Goal: Task Accomplishment & Management: Manage account settings

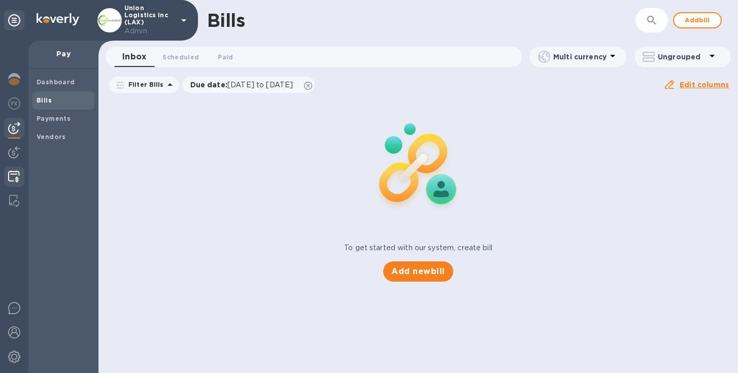
click at [17, 175] on img at bounding box center [14, 177] width 12 height 12
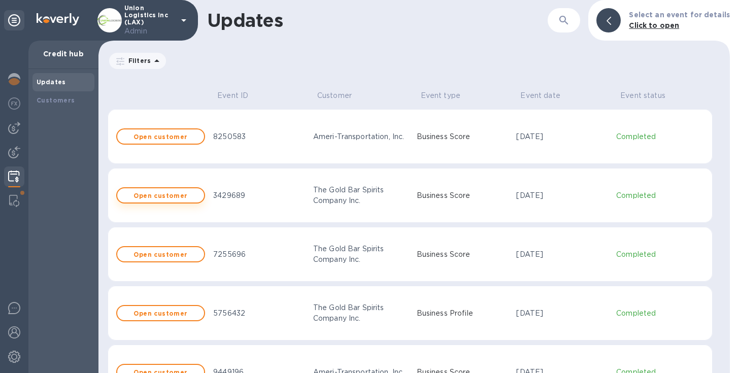
click at [153, 194] on b "Open customer" at bounding box center [160, 196] width 54 height 8
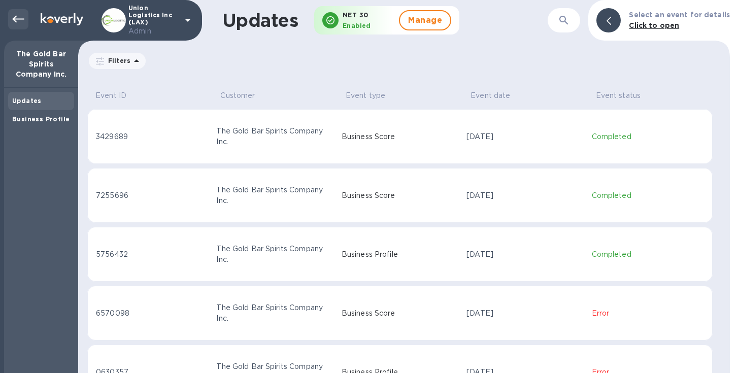
click at [16, 21] on icon at bounding box center [18, 19] width 12 height 12
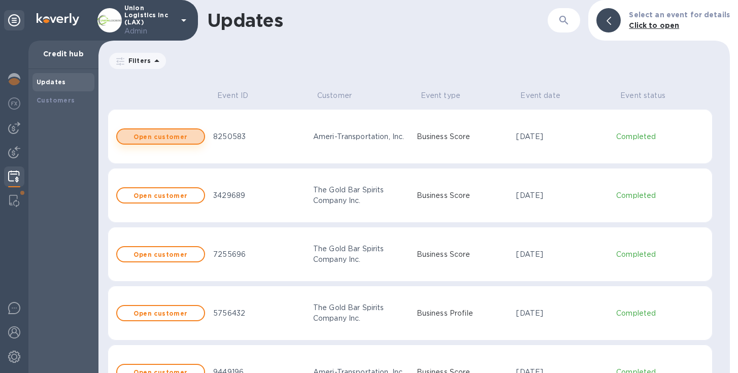
click at [155, 138] on b "Open customer" at bounding box center [160, 137] width 54 height 8
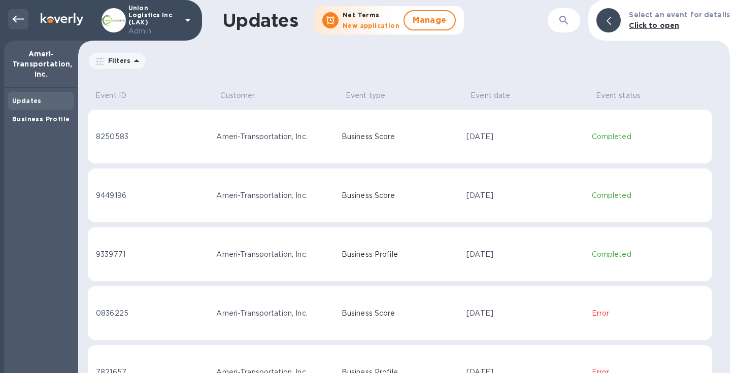
click at [8, 20] on div at bounding box center [18, 19] width 20 height 20
click at [20, 22] on icon at bounding box center [18, 19] width 12 height 12
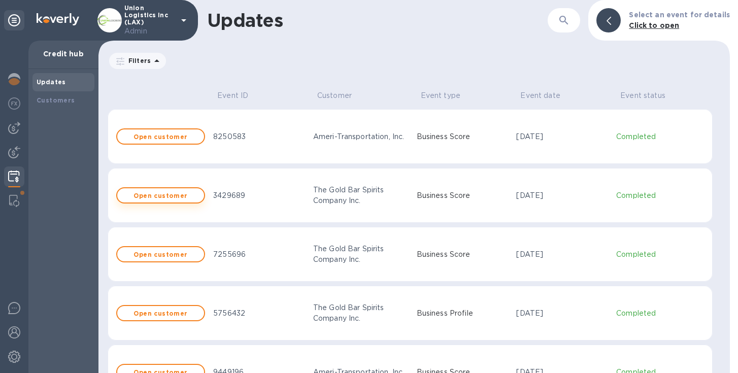
click at [173, 195] on b "Open customer" at bounding box center [160, 196] width 54 height 8
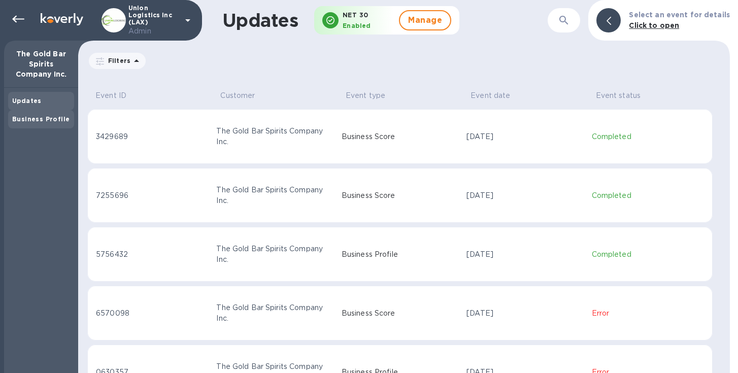
click at [40, 118] on b "Business Profile" at bounding box center [40, 119] width 57 height 8
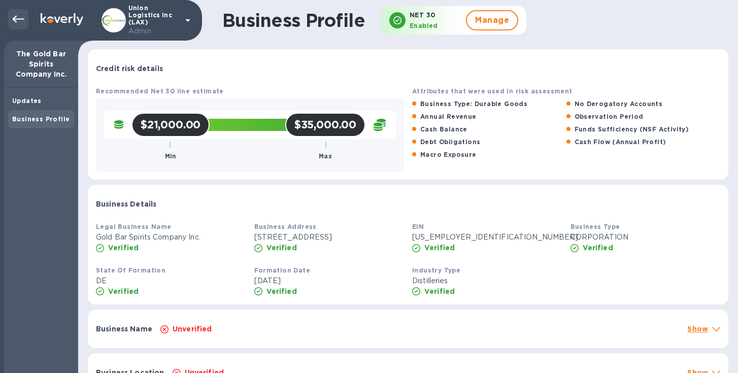
click at [19, 9] on div at bounding box center [18, 19] width 20 height 20
click at [18, 18] on icon at bounding box center [18, 19] width 12 height 7
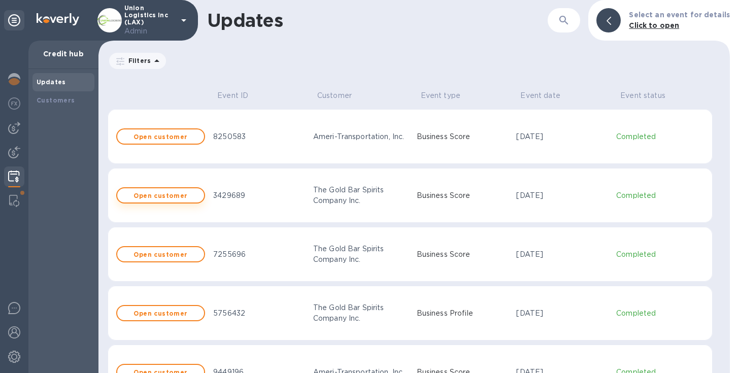
click at [153, 198] on b "Open customer" at bounding box center [160, 196] width 54 height 8
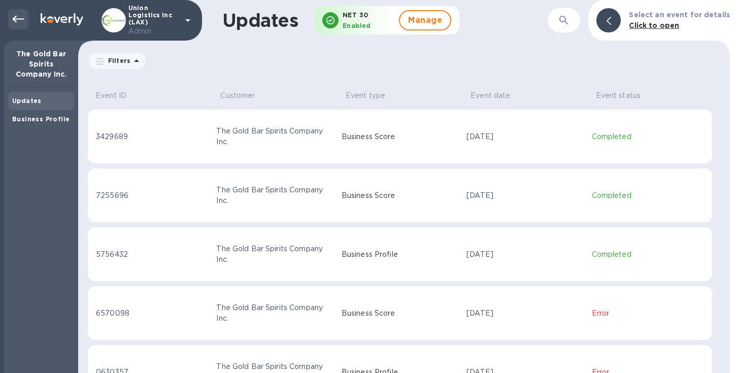
click at [16, 24] on icon at bounding box center [18, 19] width 12 height 12
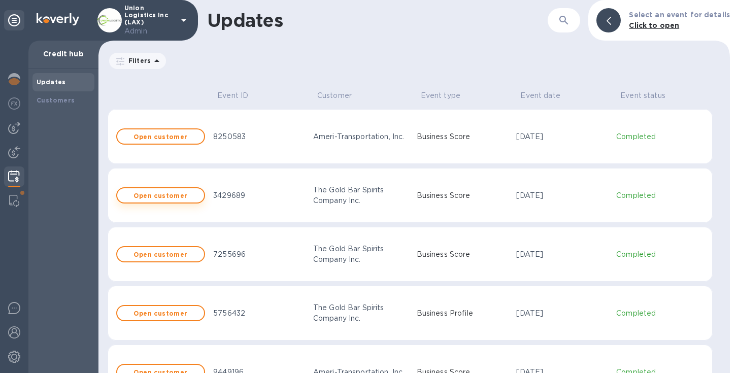
click at [144, 194] on b "Open customer" at bounding box center [160, 196] width 54 height 8
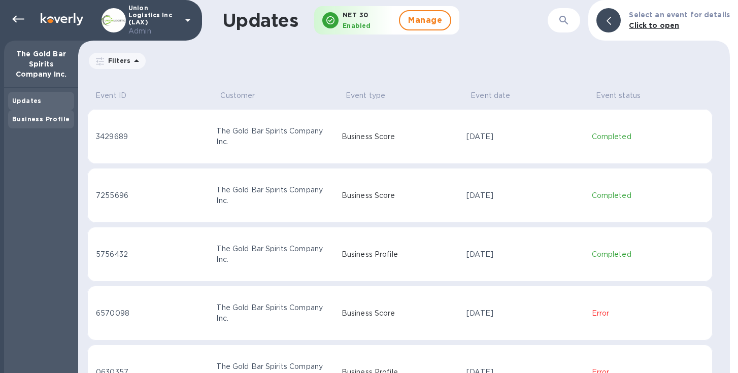
click at [38, 115] on div "Business Profile" at bounding box center [41, 119] width 58 height 10
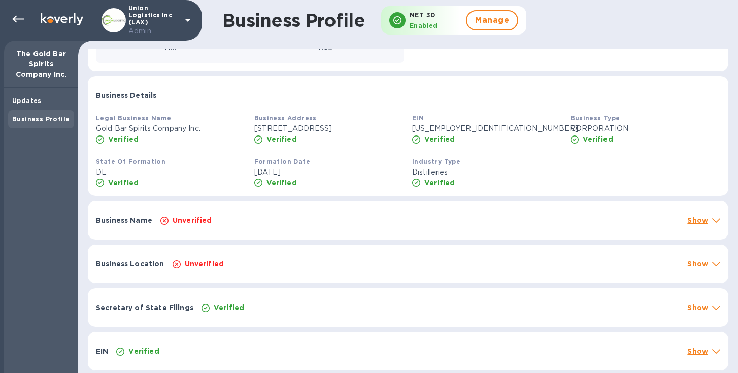
scroll to position [120, 0]
click at [490, 220] on div "Unverified" at bounding box center [419, 220] width 523 height 14
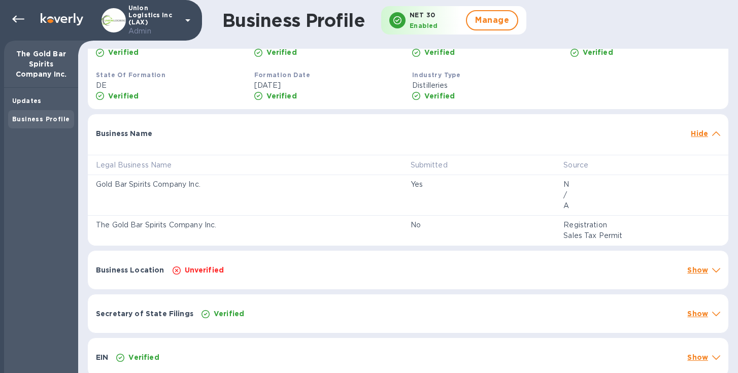
scroll to position [196, 0]
click at [460, 272] on div "Business Location Unverified Show" at bounding box center [408, 269] width 641 height 39
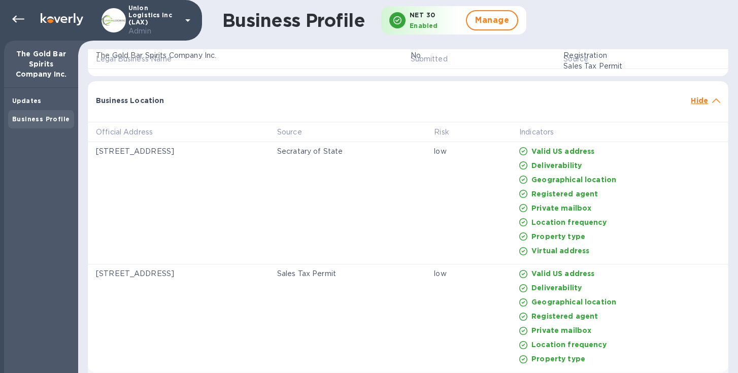
scroll to position [365, 0]
click at [715, 103] on icon at bounding box center [716, 100] width 8 height 5
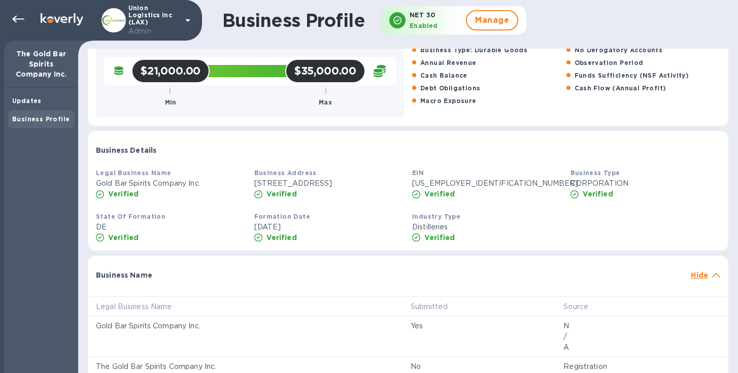
scroll to position [54, 0]
click at [18, 18] on icon at bounding box center [18, 19] width 12 height 12
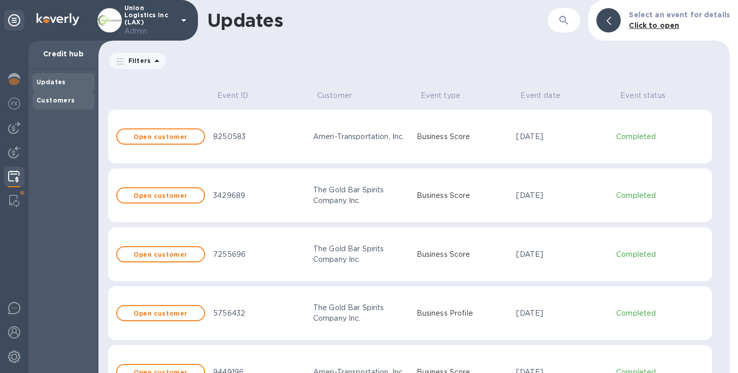
click at [56, 101] on b "Customers" at bounding box center [56, 100] width 39 height 8
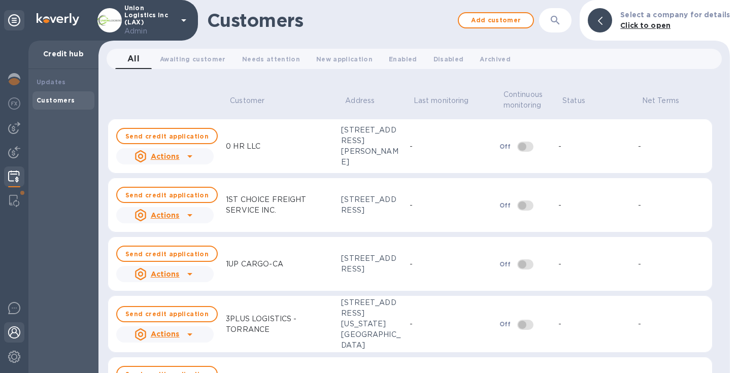
click at [18, 331] on img at bounding box center [14, 332] width 12 height 12
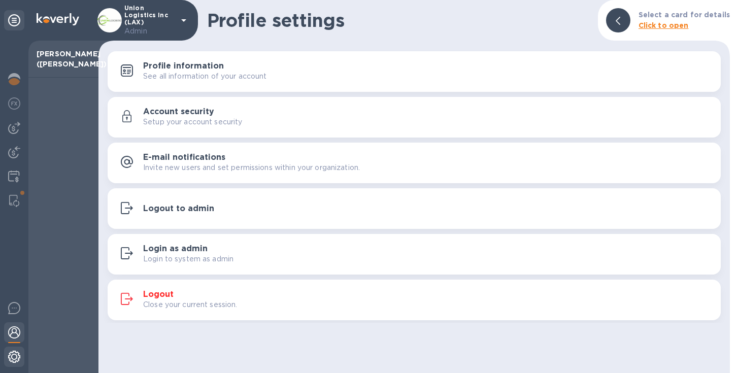
click at [7, 364] on div at bounding box center [14, 358] width 20 height 22
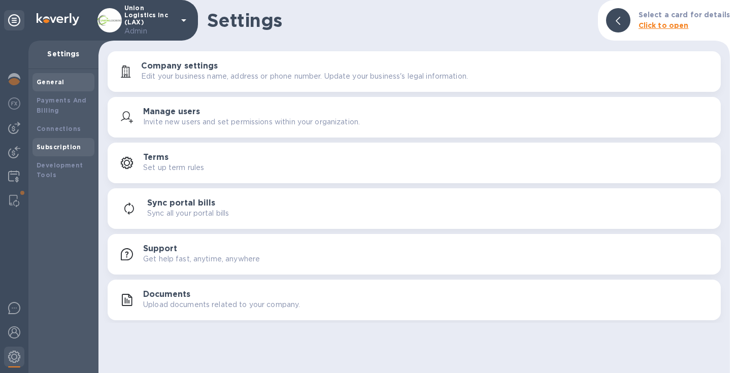
click at [62, 147] on b "Subscription" at bounding box center [59, 147] width 45 height 8
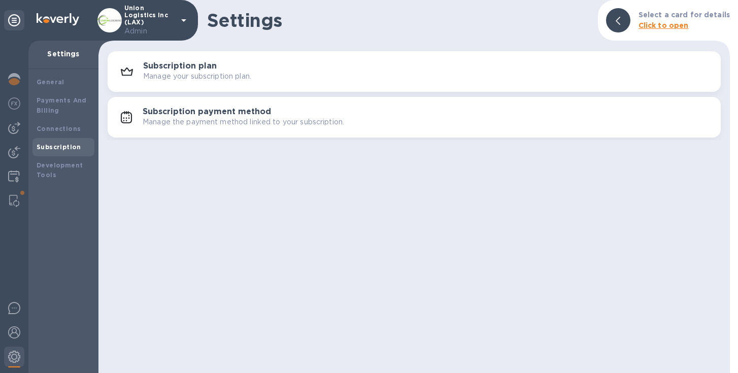
click at [253, 64] on div "Subscription plan Manage your subscription plan." at bounding box center [428, 71] width 570 height 20
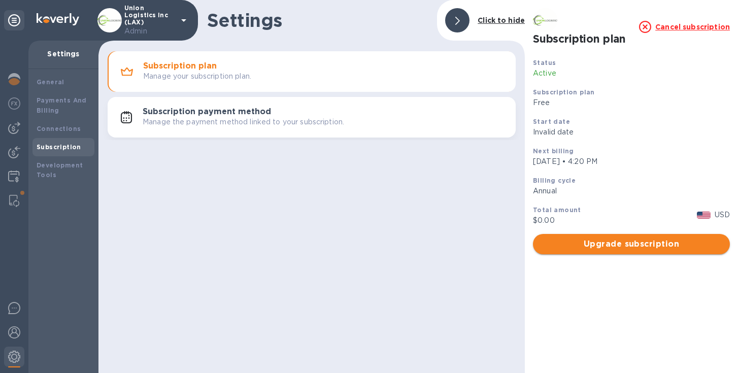
click at [608, 249] on span "Upgrade subscription" at bounding box center [631, 244] width 181 height 12
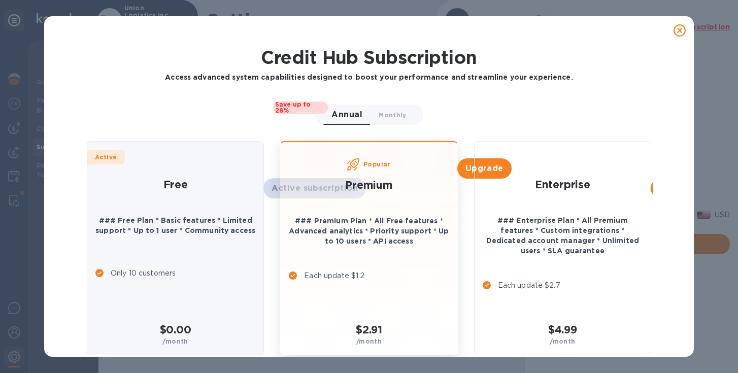
scroll to position [24, 0]
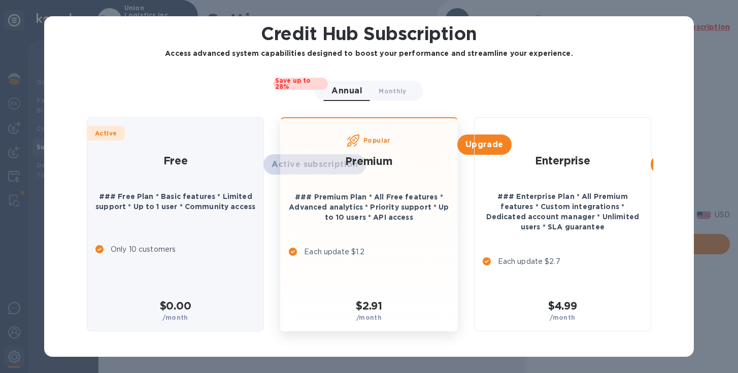
click at [53, 164] on div "Credit Hub Subscription Access advanced system capabilities designed to boost y…" at bounding box center [369, 193] width 650 height 345
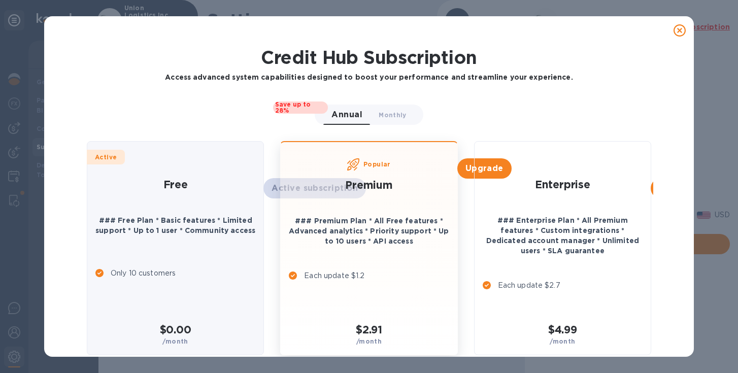
click at [674, 35] on icon at bounding box center [680, 30] width 12 height 12
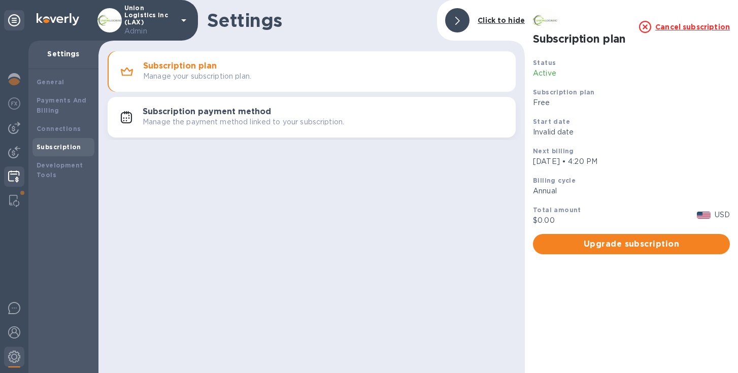
click at [11, 171] on img at bounding box center [14, 177] width 12 height 12
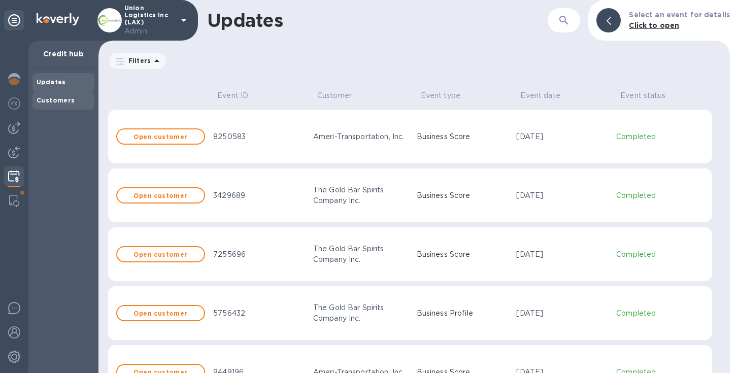
click at [64, 100] on b "Customers" at bounding box center [56, 100] width 39 height 8
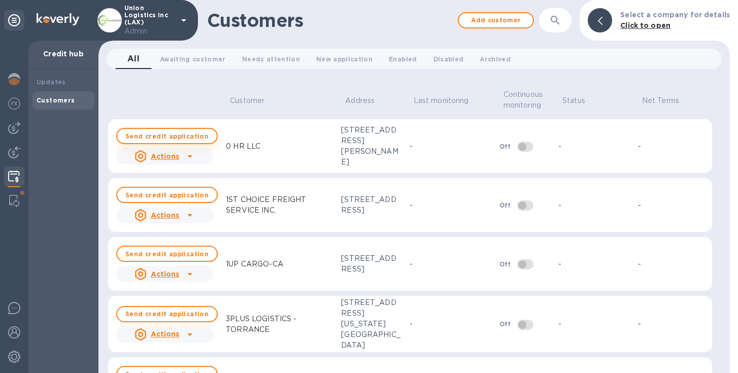
click at [158, 134] on b "Send credit application" at bounding box center [166, 136] width 83 height 8
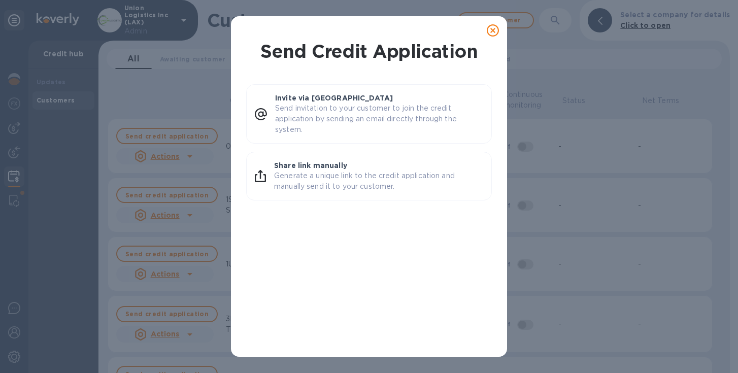
click at [495, 30] on icon at bounding box center [493, 30] width 12 height 12
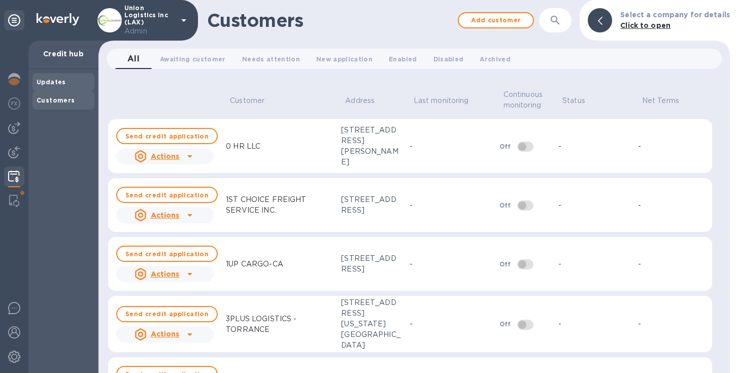
click at [65, 81] on div "Updates" at bounding box center [64, 82] width 54 height 10
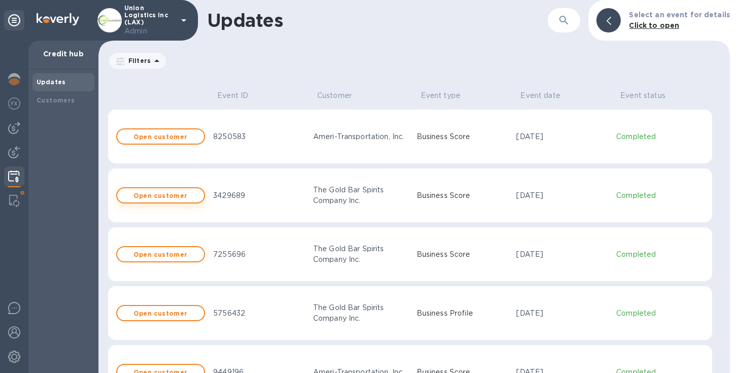
click at [165, 194] on b "Open customer" at bounding box center [160, 196] width 54 height 8
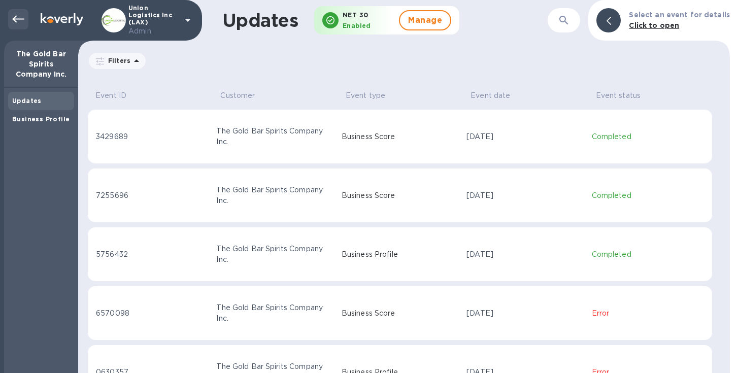
click at [14, 12] on div at bounding box center [18, 19] width 20 height 20
click at [19, 18] on icon at bounding box center [18, 19] width 12 height 12
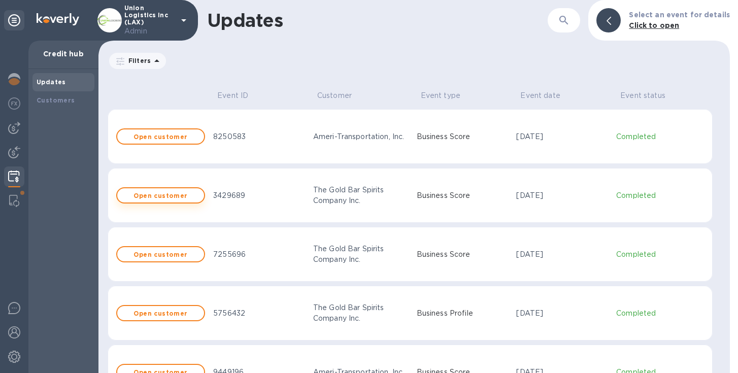
click at [164, 191] on button "Open customer" at bounding box center [160, 195] width 89 height 16
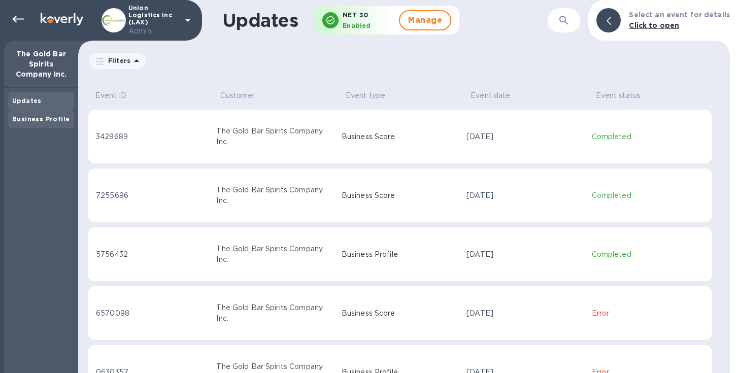
click at [32, 118] on b "Business Profile" at bounding box center [40, 119] width 57 height 8
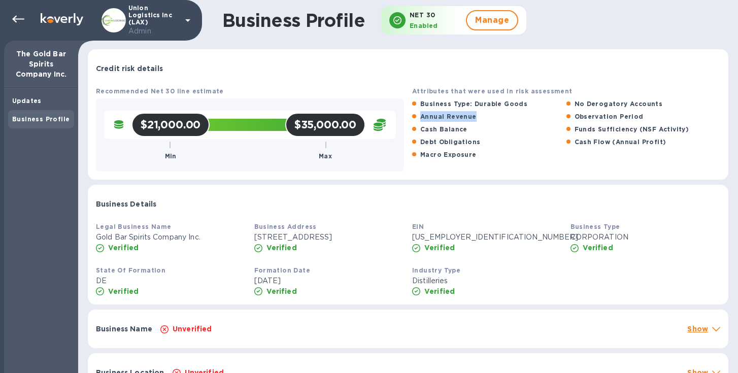
drag, startPoint x: 475, startPoint y: 117, endPoint x: 416, endPoint y: 116, distance: 58.9
click at [416, 116] on div "Annual Revenue" at bounding box center [489, 116] width 158 height 15
click at [464, 130] on div "Cash Balance" at bounding box center [489, 129] width 158 height 15
drag, startPoint x: 472, startPoint y: 118, endPoint x: 412, endPoint y: 116, distance: 60.4
click at [412, 116] on div "Annual Revenue" at bounding box center [489, 116] width 158 height 15
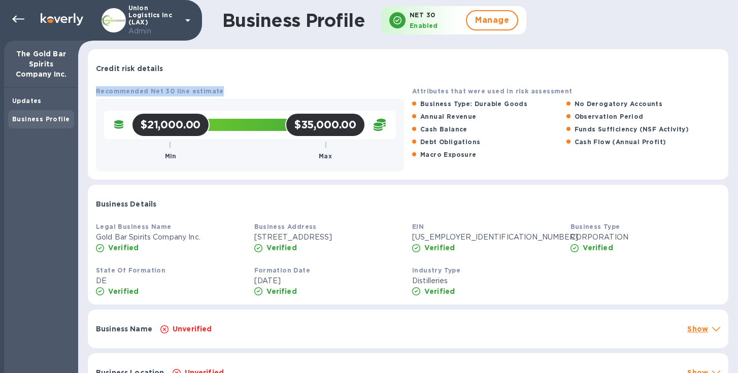
drag, startPoint x: 219, startPoint y: 91, endPoint x: 95, endPoint y: 89, distance: 124.4
click at [95, 89] on div "Recommended Net 30 line estimate $21,000.00 Min $35,000.00 Max" at bounding box center [250, 129] width 316 height 94
click at [14, 18] on icon at bounding box center [18, 19] width 12 height 7
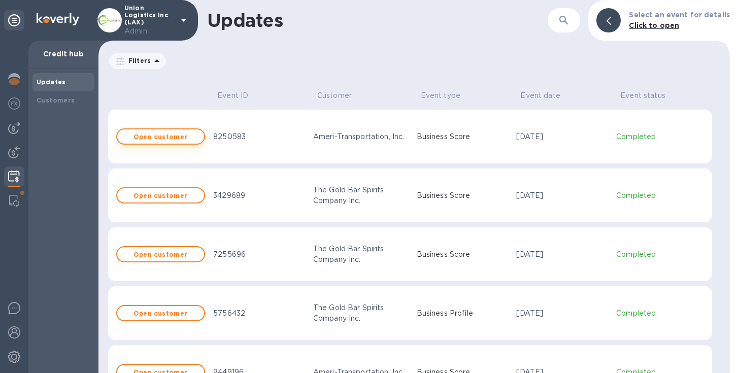
click at [162, 138] on b "Open customer" at bounding box center [160, 137] width 54 height 8
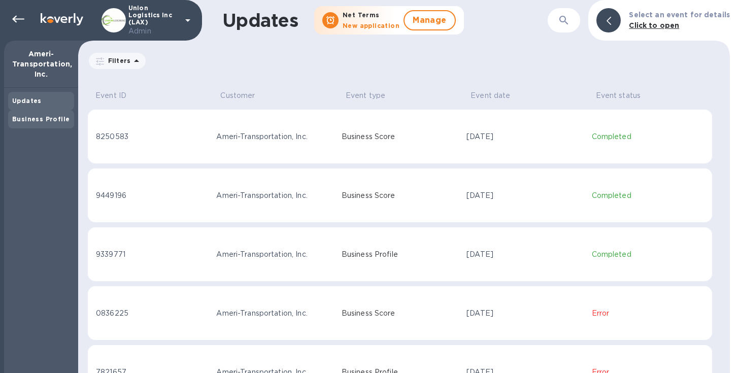
click at [33, 118] on b "Business Profile" at bounding box center [40, 119] width 57 height 8
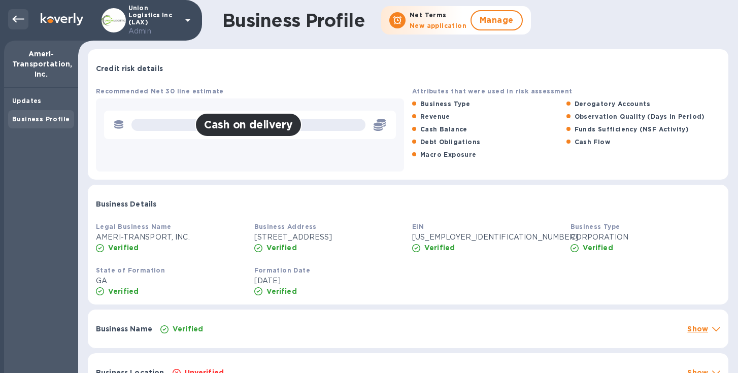
click at [12, 14] on icon at bounding box center [18, 19] width 12 height 12
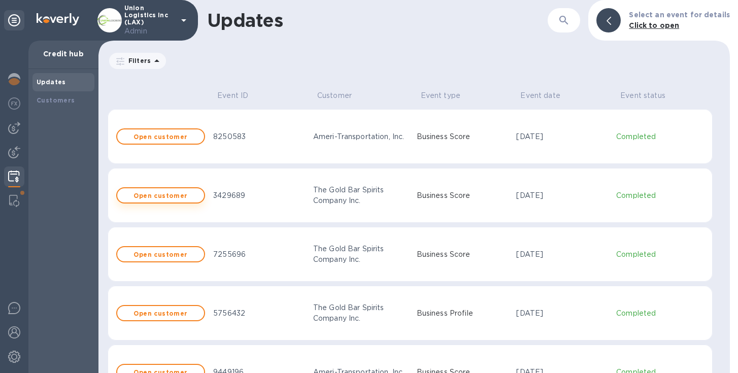
click at [165, 194] on b "Open customer" at bounding box center [160, 196] width 54 height 8
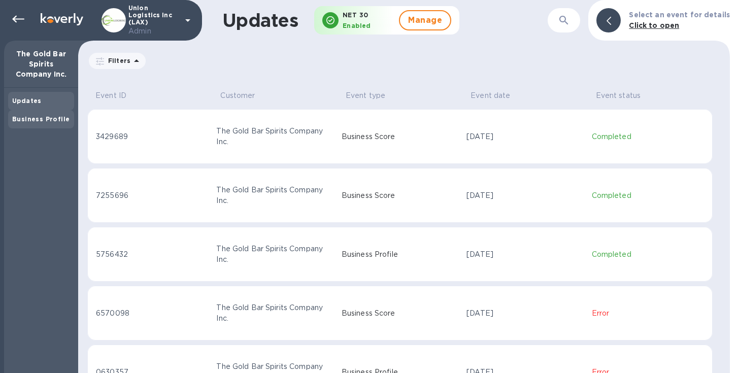
click at [42, 120] on b "Business Profile" at bounding box center [40, 119] width 57 height 8
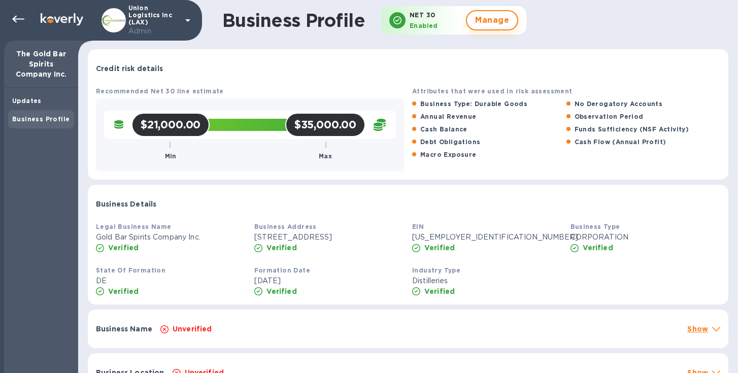
click at [486, 24] on span "Manage" at bounding box center [492, 20] width 34 height 12
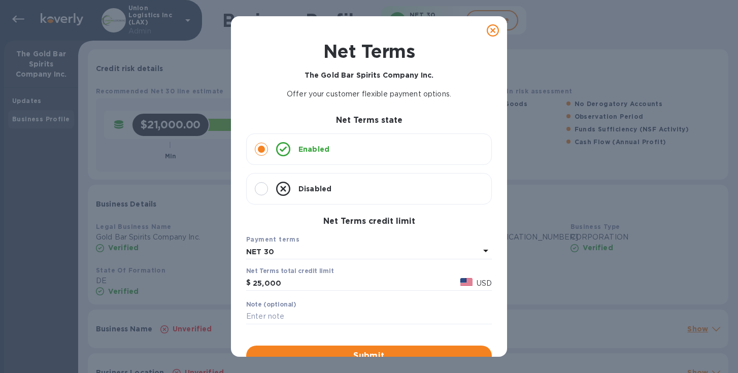
scroll to position [2, 0]
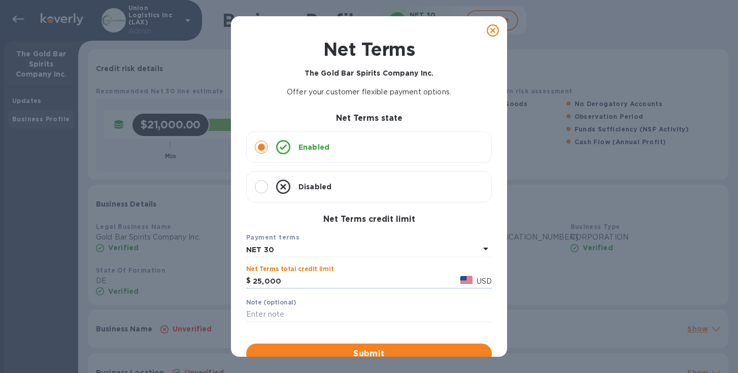
drag, startPoint x: 287, startPoint y: 283, endPoint x: 236, endPoint y: 284, distance: 50.8
click at [236, 284] on div "Net Terms The Gold Bar Spirits Company Inc. Offer your customer flexible paymen…" at bounding box center [369, 204] width 276 height 331
click at [489, 32] on icon at bounding box center [493, 30] width 12 height 12
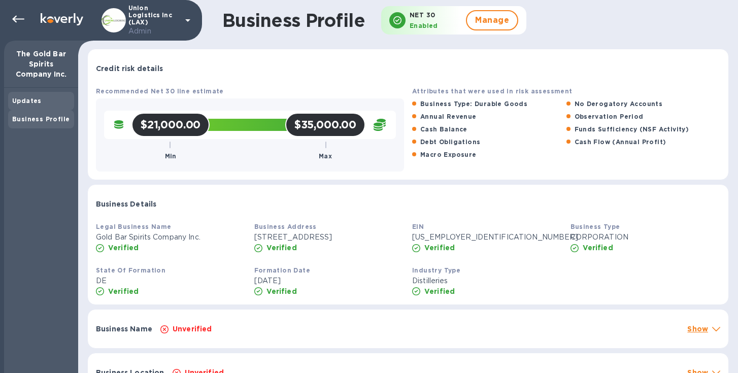
click at [32, 100] on b "Updates" at bounding box center [26, 101] width 29 height 8
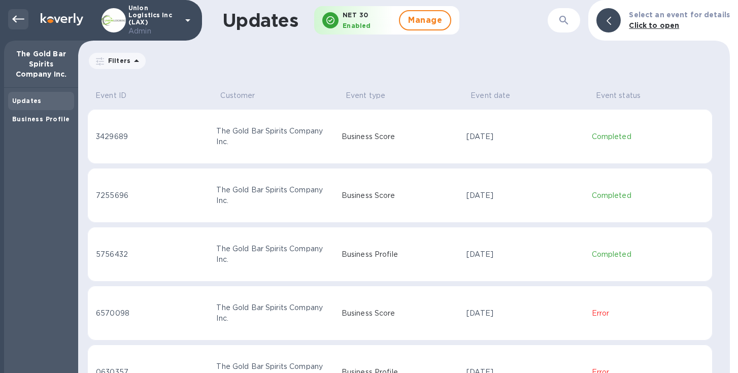
click at [18, 18] on icon at bounding box center [18, 19] width 12 height 12
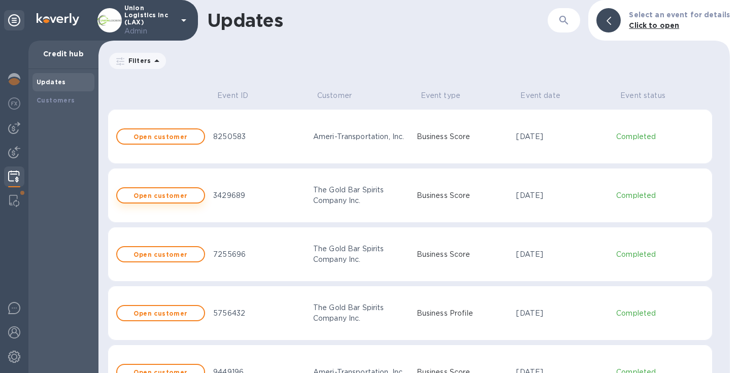
click at [174, 198] on b "Open customer" at bounding box center [160, 196] width 54 height 8
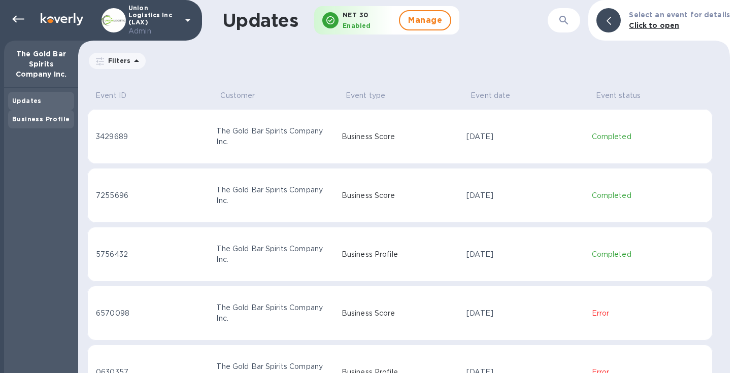
click at [35, 123] on div "Business Profile" at bounding box center [41, 119] width 58 height 10
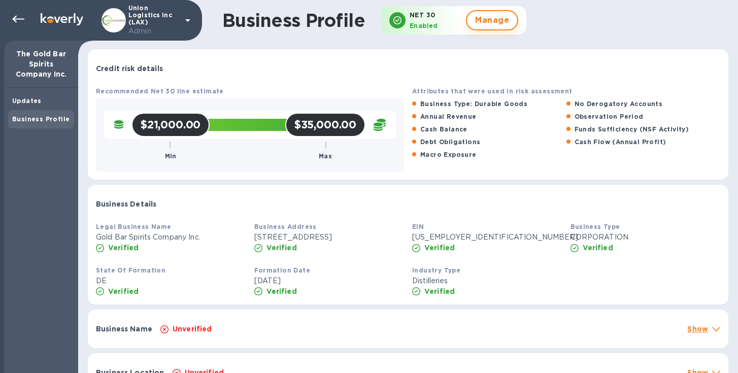
click at [498, 19] on span "Manage" at bounding box center [492, 20] width 34 height 12
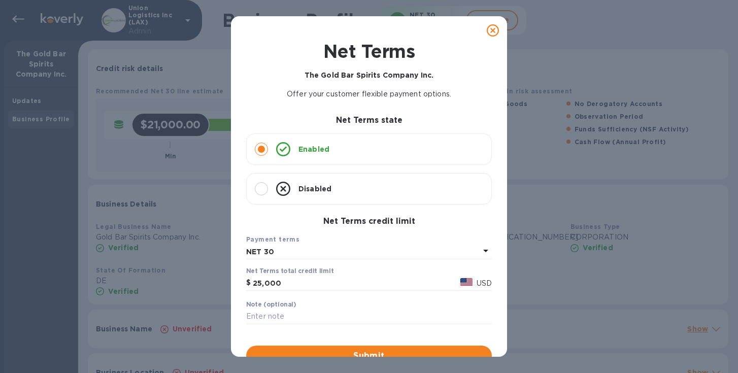
click at [488, 35] on icon at bounding box center [493, 30] width 12 height 12
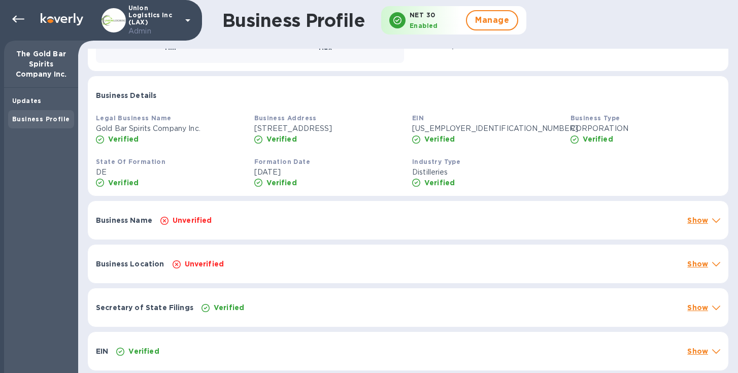
scroll to position [120, 0]
click at [327, 267] on div "Unverified" at bounding box center [426, 264] width 511 height 14
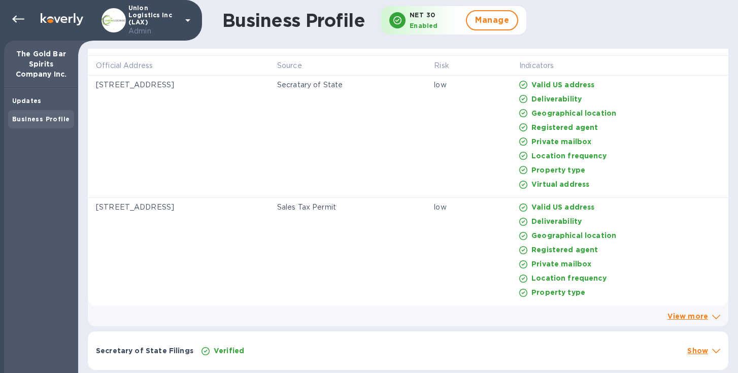
scroll to position [393, 0]
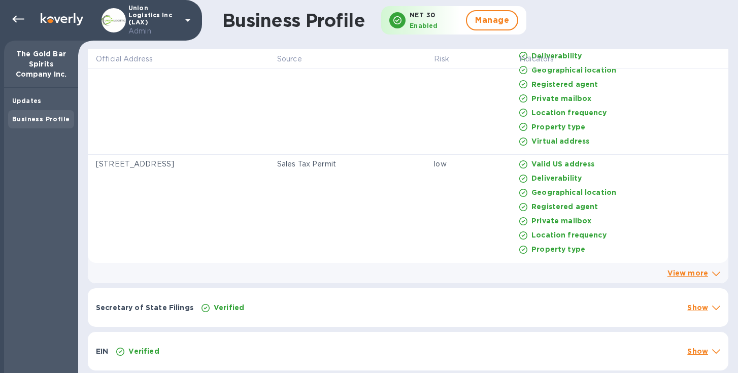
click at [345, 306] on div "Verified" at bounding box center [440, 308] width 482 height 14
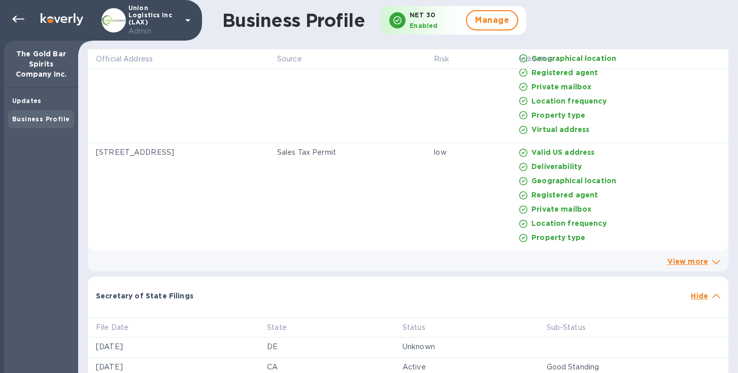
scroll to position [477, 0]
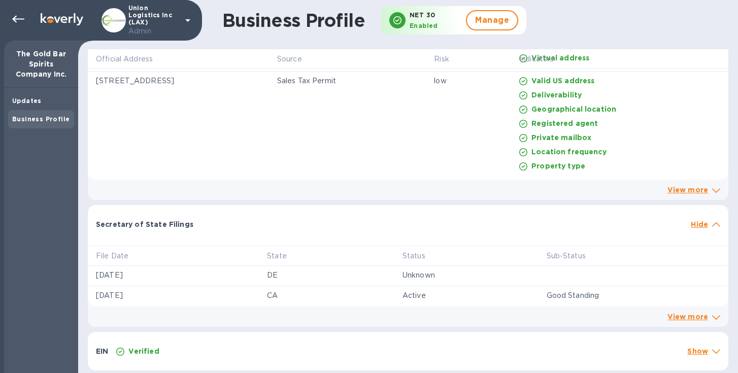
click at [299, 353] on div "Verified" at bounding box center [397, 351] width 567 height 14
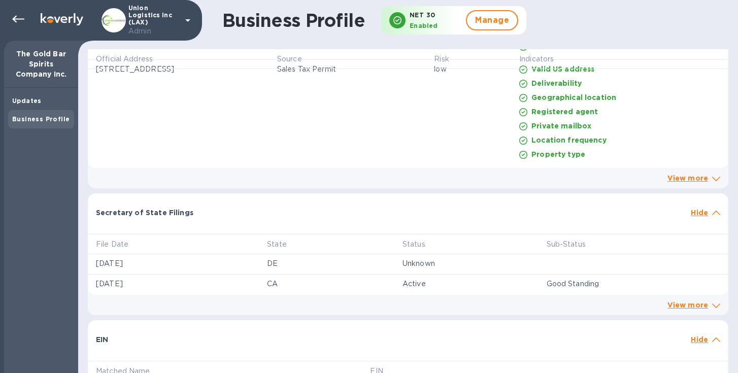
scroll to position [519, 0]
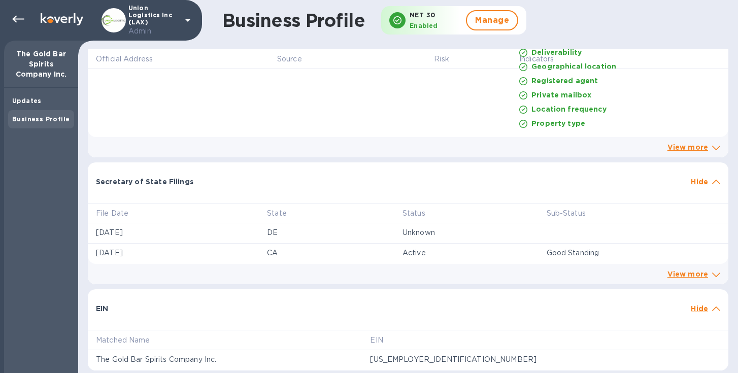
click at [712, 306] on span at bounding box center [716, 308] width 8 height 10
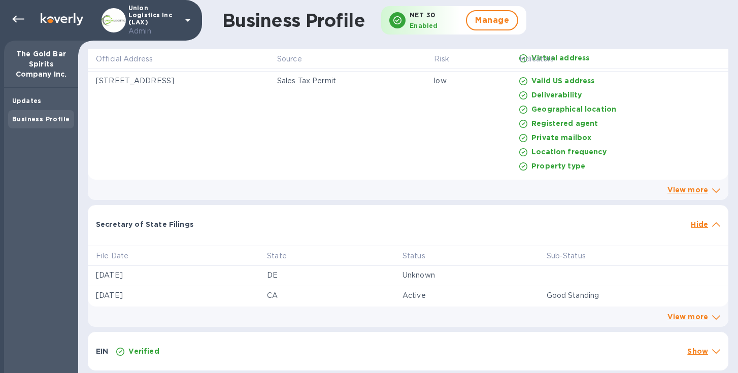
scroll to position [477, 0]
click at [714, 226] on icon at bounding box center [716, 224] width 8 height 5
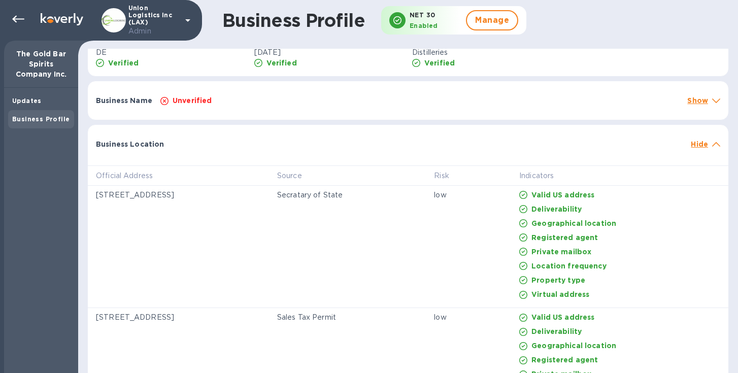
scroll to position [209, 0]
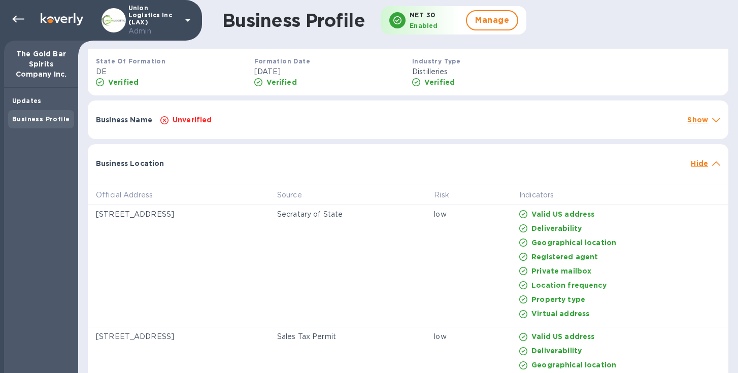
click at [714, 166] on icon at bounding box center [716, 163] width 8 height 5
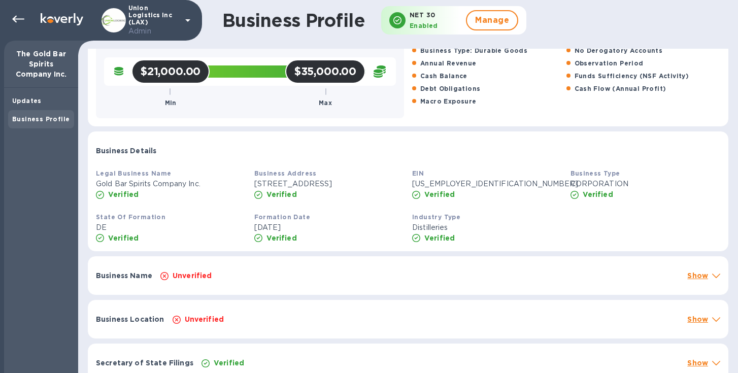
scroll to position [0, 0]
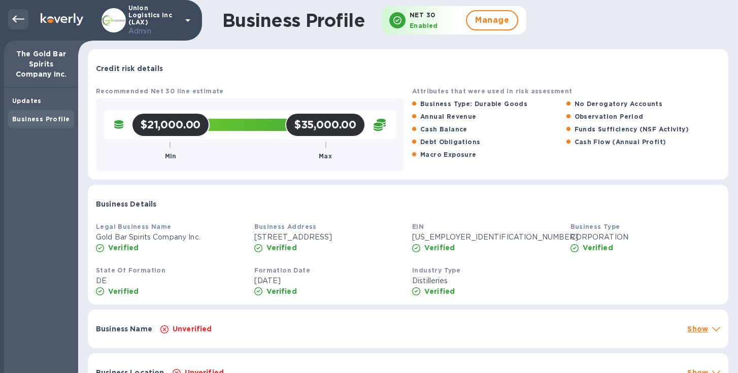
click at [19, 20] on icon at bounding box center [18, 19] width 12 height 12
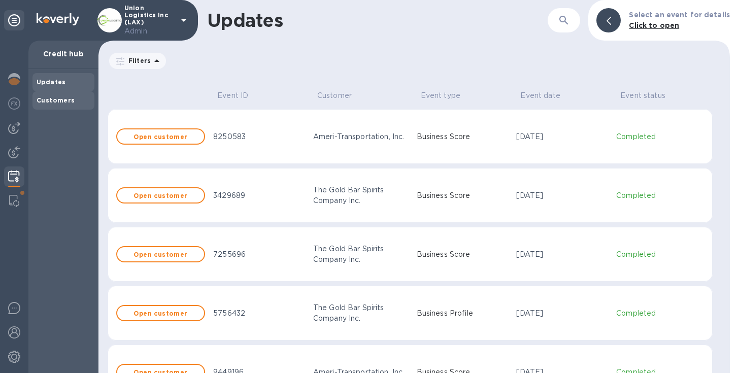
click at [64, 106] on div "Customers" at bounding box center [63, 100] width 62 height 18
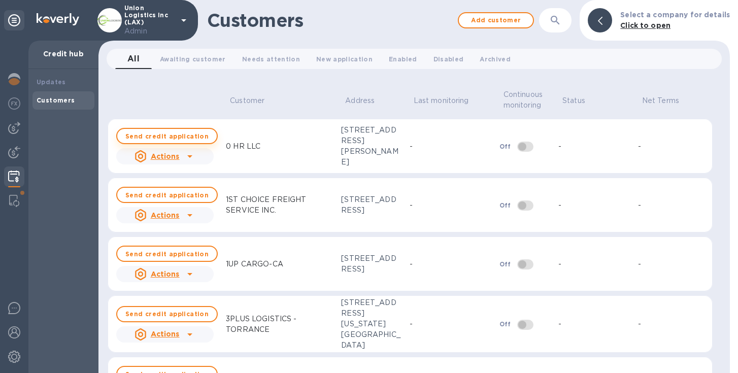
click at [173, 131] on button "Send credit application" at bounding box center [167, 136] width 102 height 16
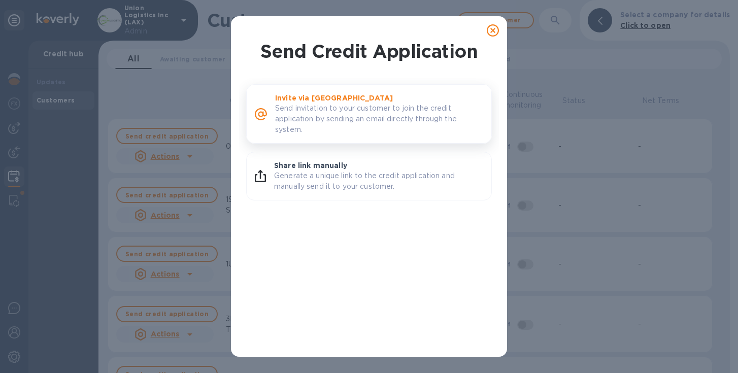
click at [321, 109] on p "Send invitation to your customer to join the credit application by sending an e…" at bounding box center [379, 119] width 208 height 32
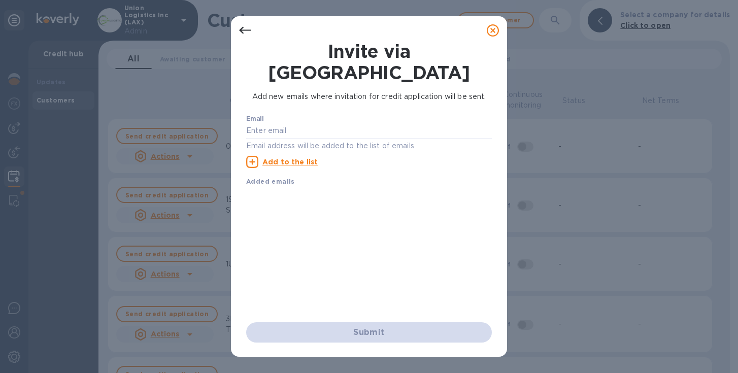
click at [492, 29] on icon at bounding box center [493, 30] width 12 height 12
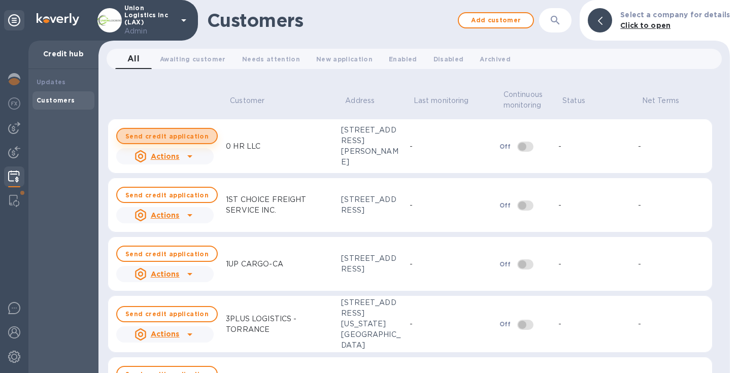
click at [179, 135] on b "Send credit application" at bounding box center [166, 136] width 83 height 8
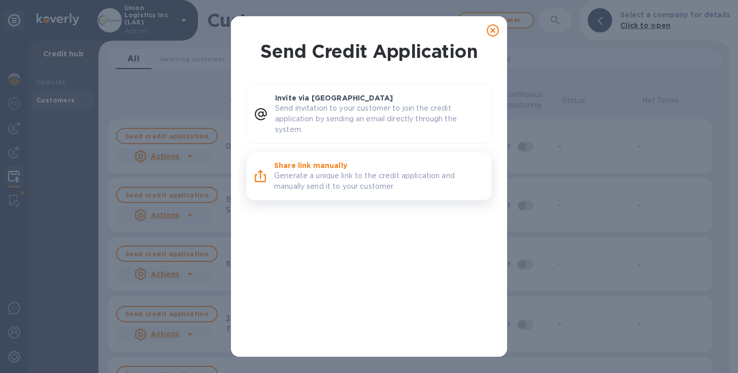
click at [314, 169] on p "Share link manually" at bounding box center [378, 165] width 209 height 10
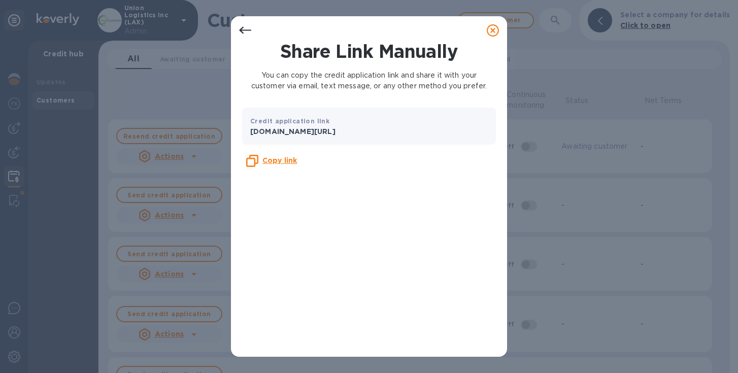
click at [495, 31] on icon at bounding box center [493, 30] width 12 height 12
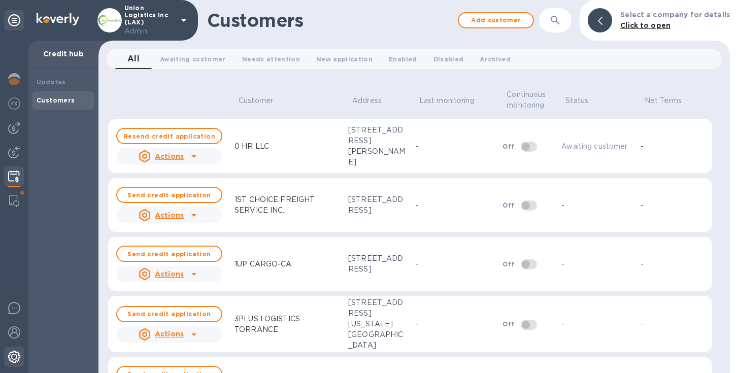
click at [5, 358] on div at bounding box center [14, 358] width 20 height 22
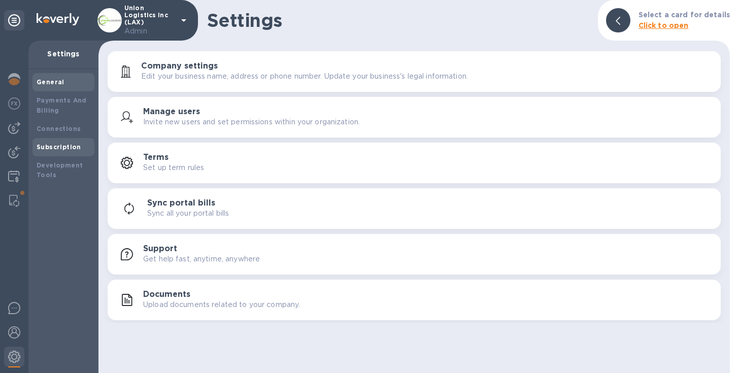
click at [55, 145] on b "Subscription" at bounding box center [59, 147] width 45 height 8
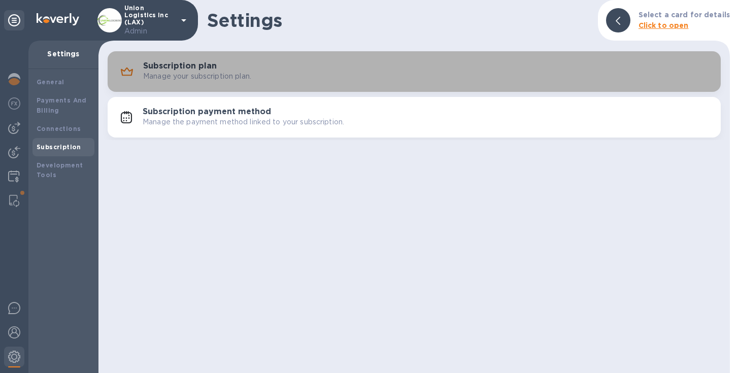
click at [207, 74] on p "Manage your subscription plan." at bounding box center [197, 76] width 108 height 11
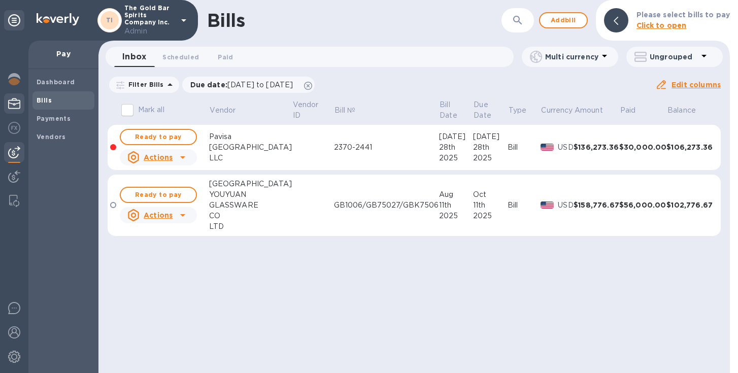
click at [10, 105] on img at bounding box center [14, 103] width 12 height 12
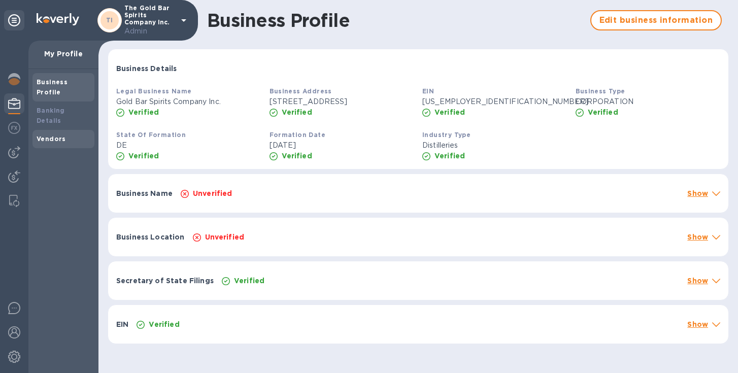
click at [70, 134] on div "Vendors" at bounding box center [64, 139] width 54 height 10
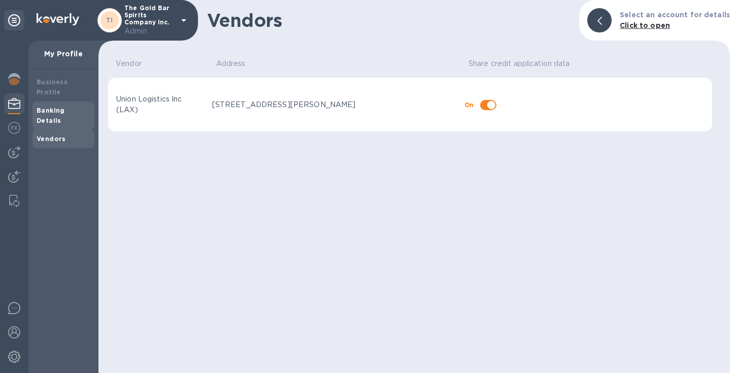
click at [54, 108] on div "Banking Details" at bounding box center [63, 116] width 62 height 28
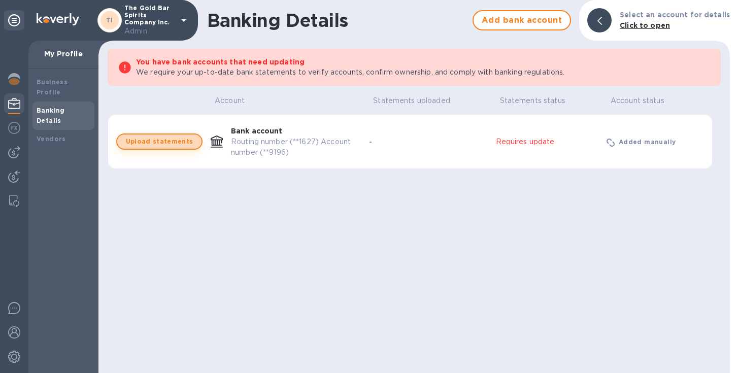
click at [169, 143] on span "Upload statements" at bounding box center [159, 142] width 84 height 12
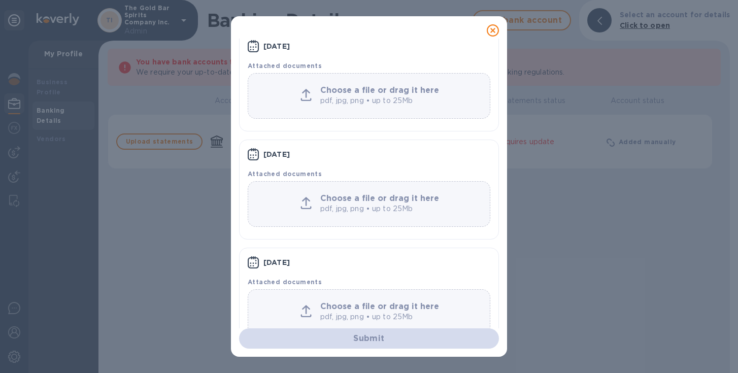
scroll to position [92, 0]
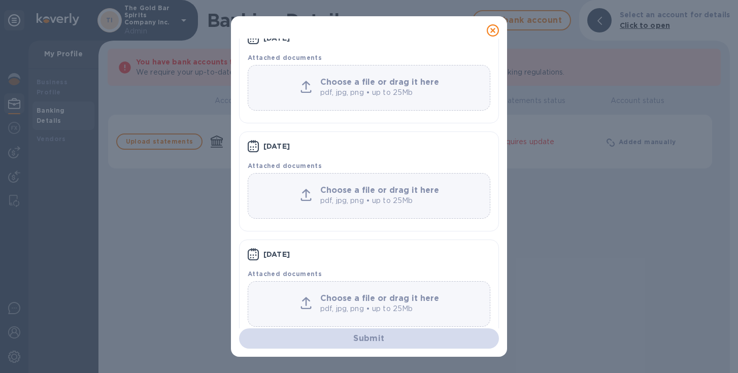
click at [491, 31] on icon at bounding box center [493, 30] width 12 height 12
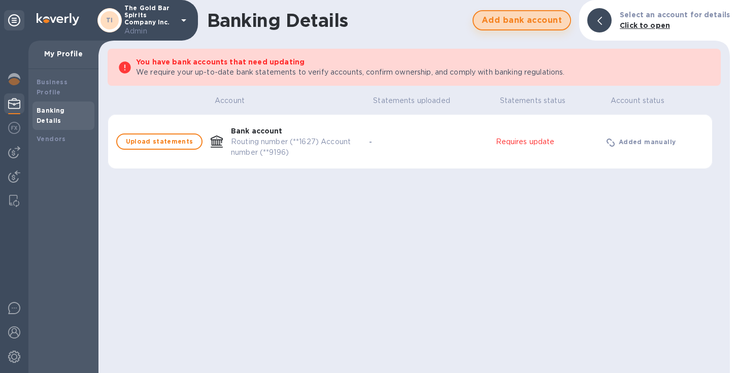
click at [514, 21] on span "Add bank account" at bounding box center [522, 20] width 80 height 12
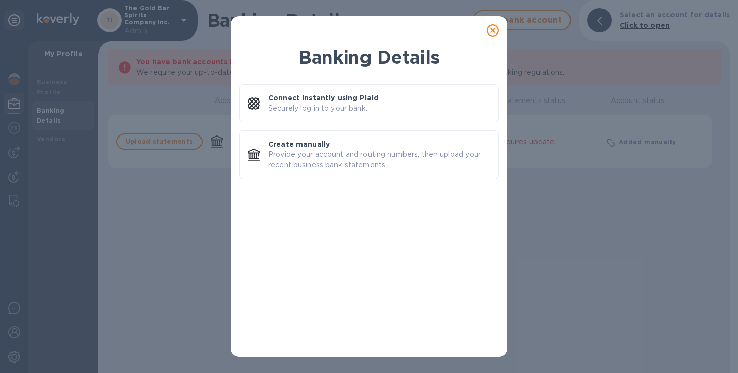
click at [491, 30] on icon at bounding box center [493, 30] width 12 height 12
